Goal: Navigation & Orientation: Go to known website

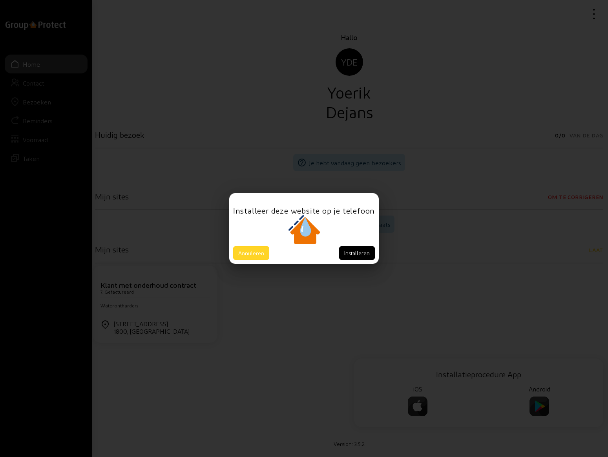
click at [256, 255] on button "Annuleren" at bounding box center [251, 253] width 36 height 14
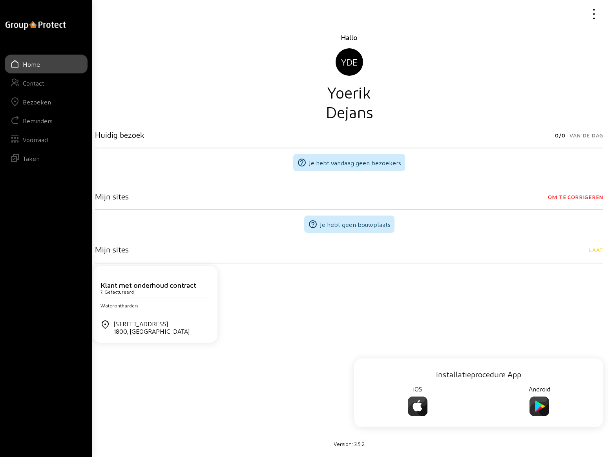
click at [43, 98] on div "Bezoeken" at bounding box center [37, 101] width 28 height 7
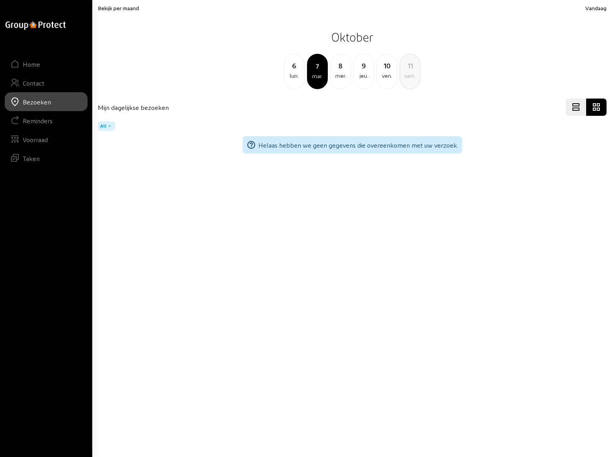
click at [119, 10] on span "Bekijk per maand" at bounding box center [118, 8] width 41 height 7
